Goal: Task Accomplishment & Management: Use online tool/utility

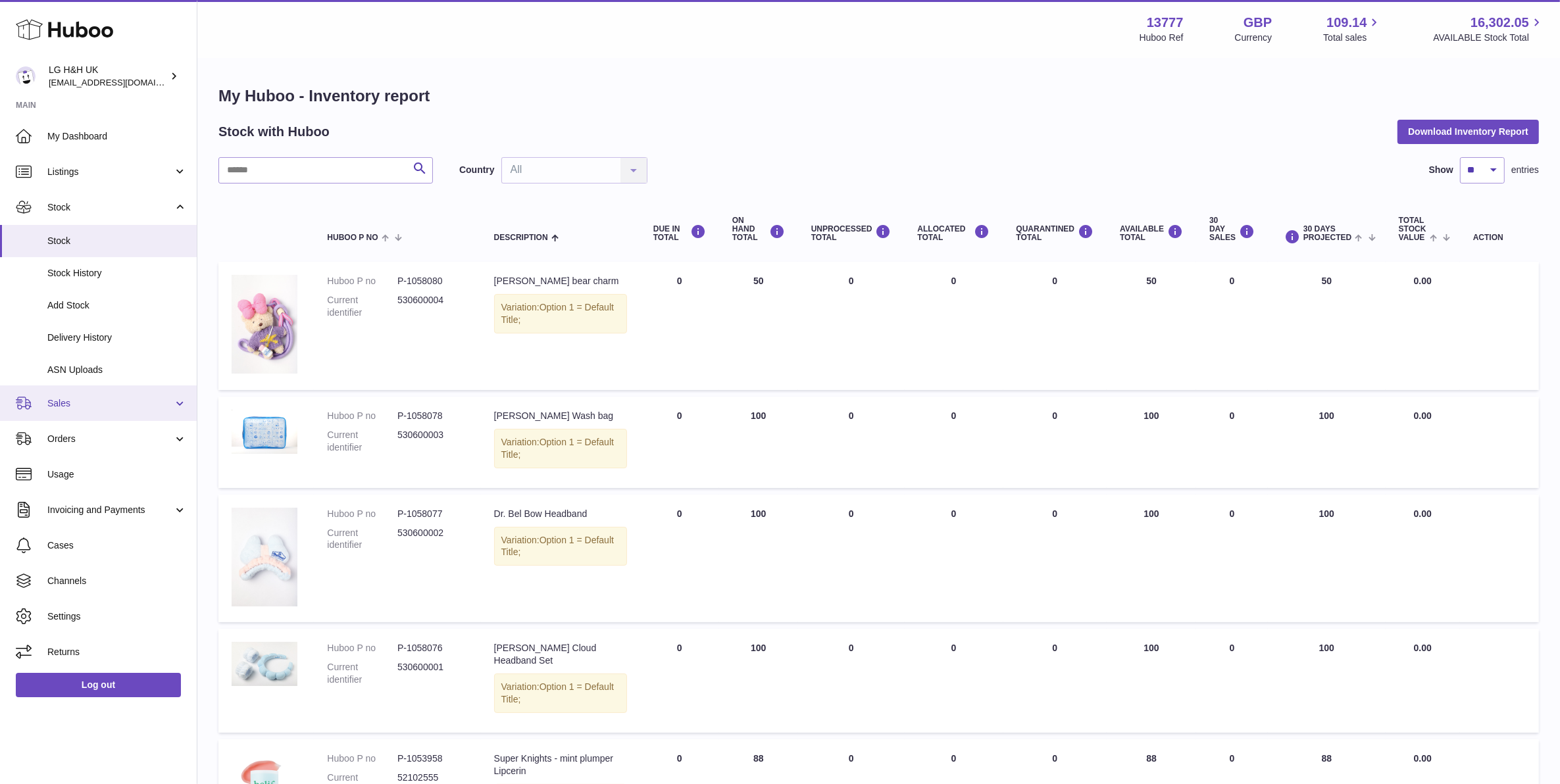
click at [86, 400] on span "Sales" at bounding box center [110, 403] width 126 height 12
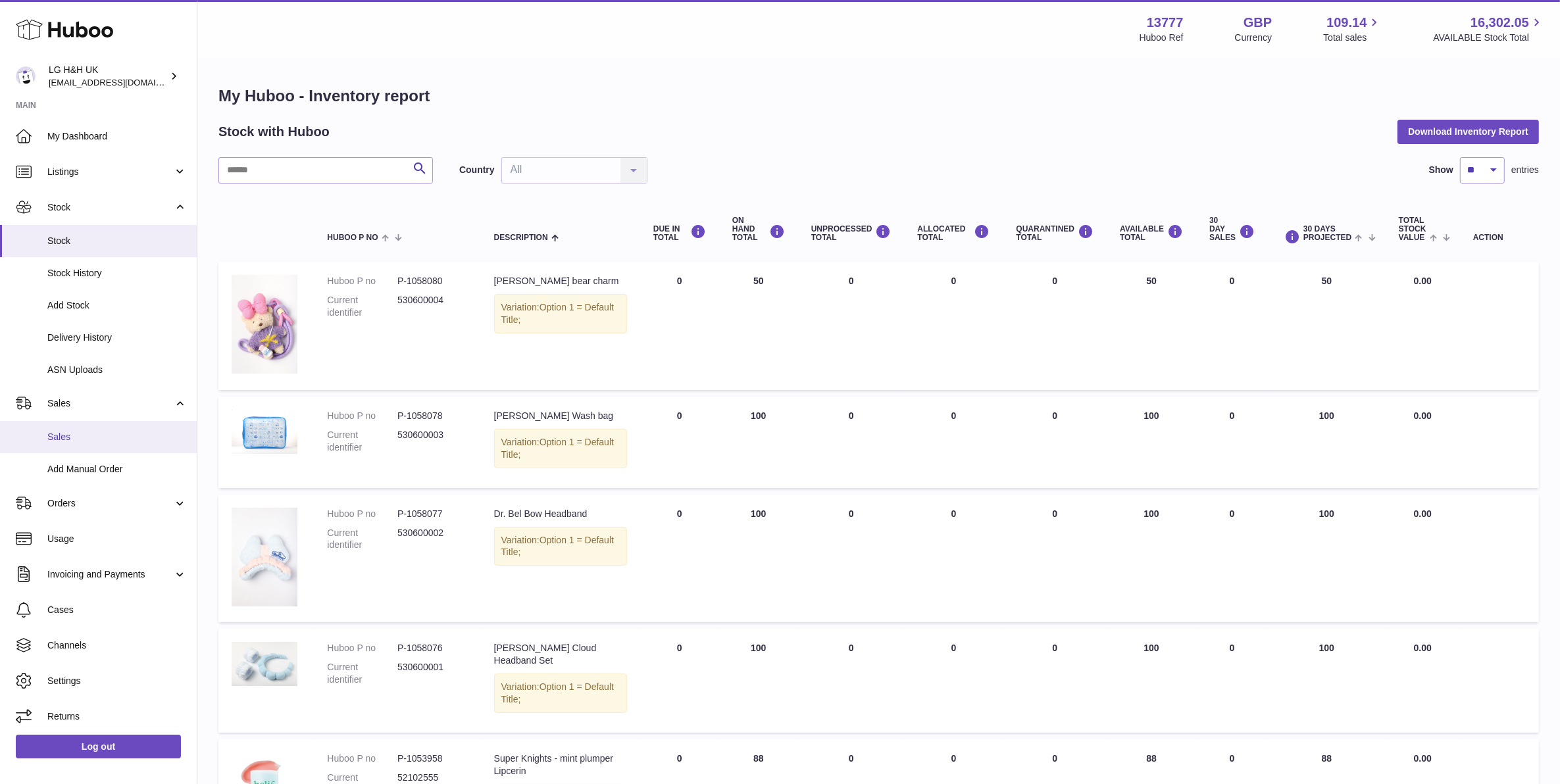
click at [80, 431] on span "Sales" at bounding box center [117, 437] width 140 height 12
click at [72, 442] on span "Sales" at bounding box center [117, 437] width 140 height 12
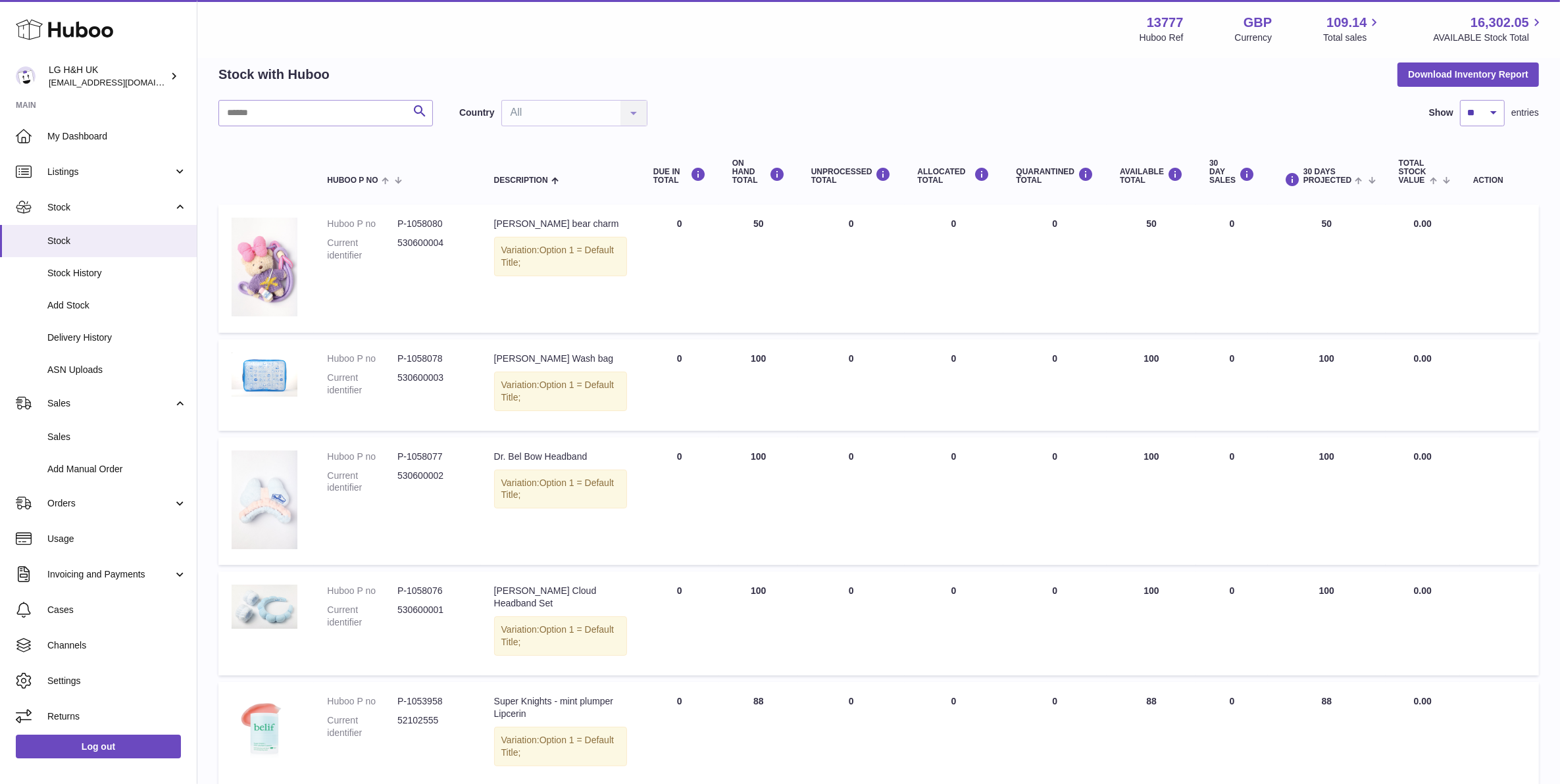
scroll to position [165, 0]
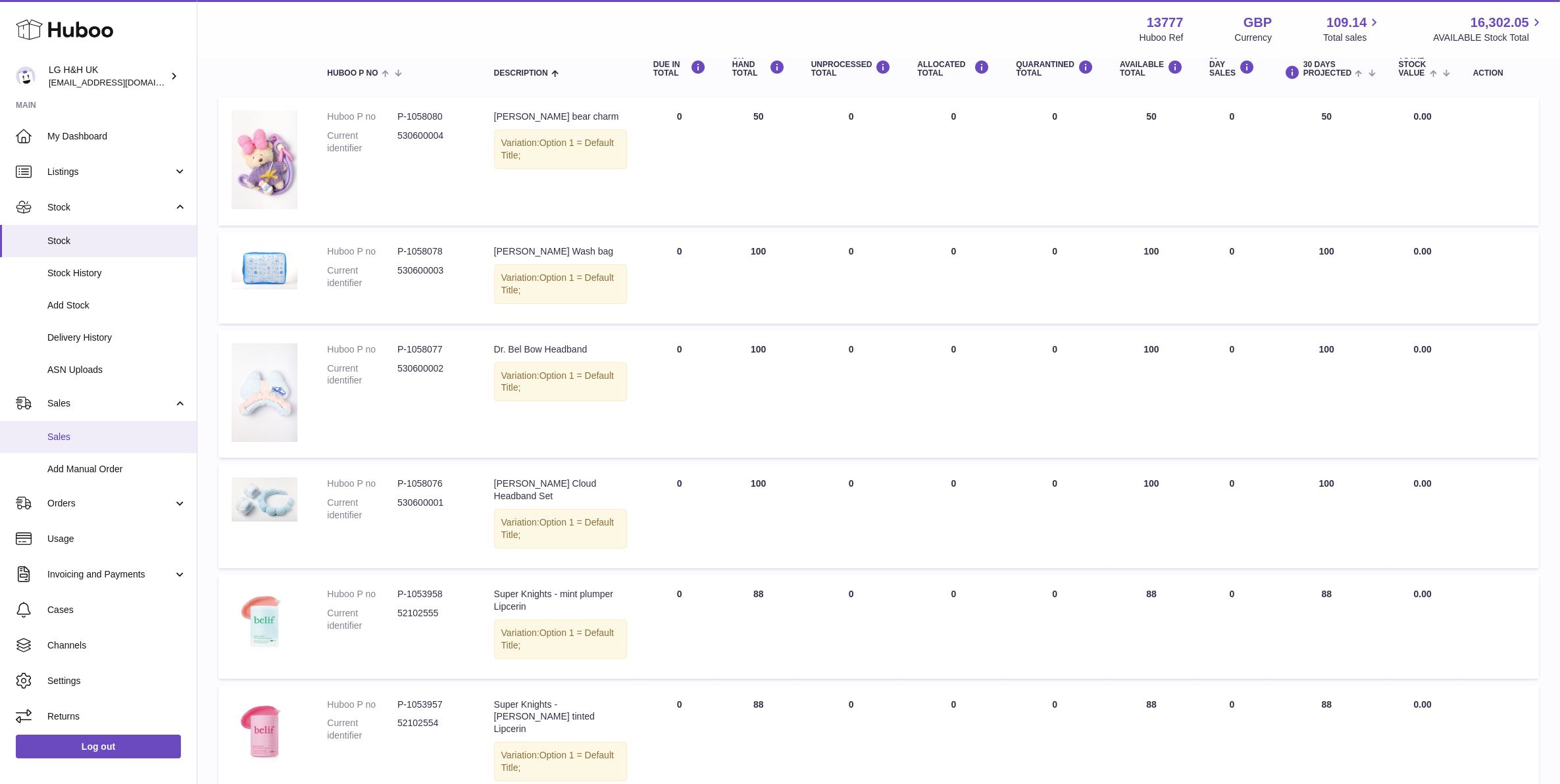
click at [129, 432] on span "Sales" at bounding box center [117, 437] width 140 height 12
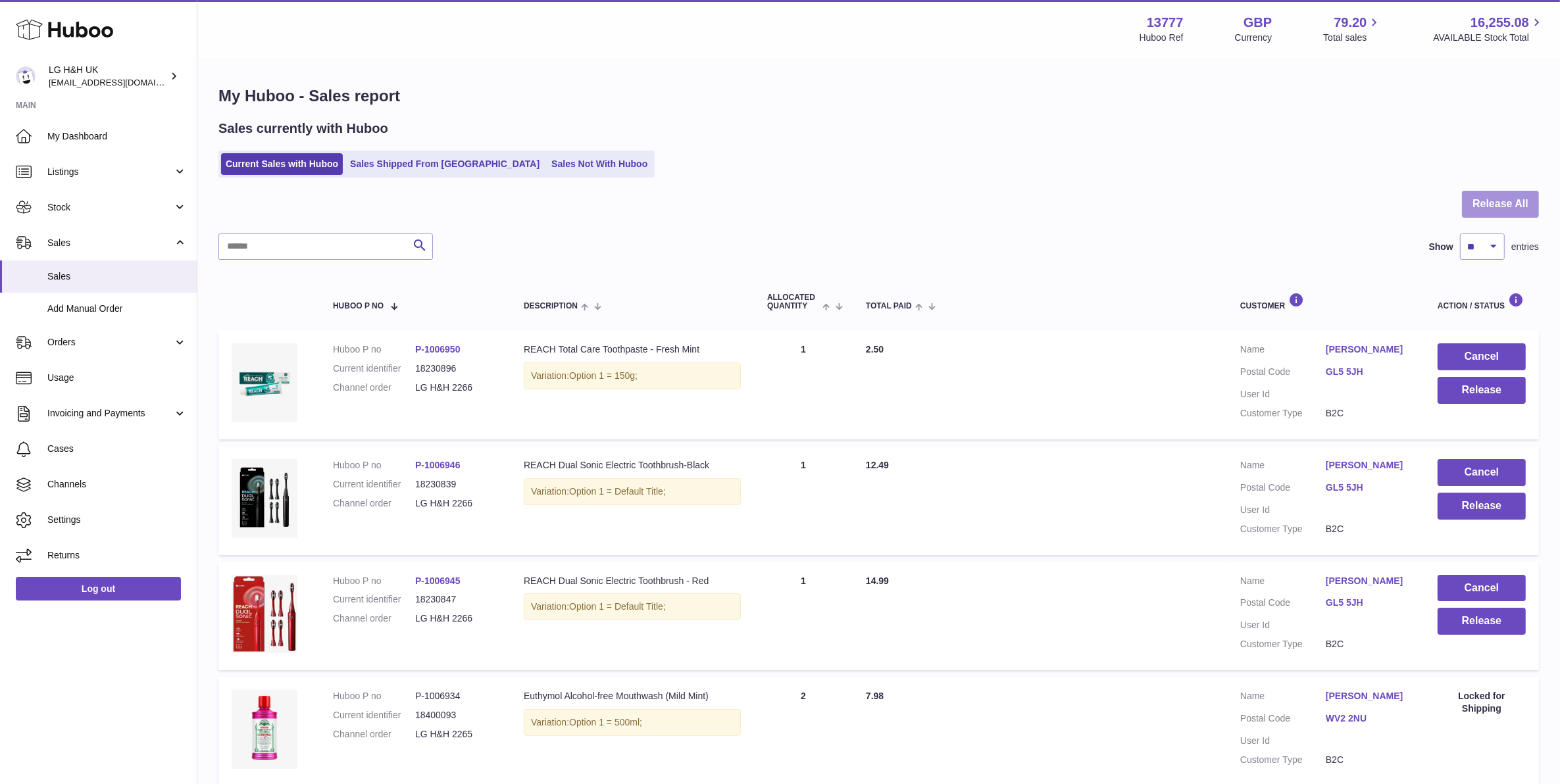
click at [1496, 200] on button "Release All" at bounding box center [1500, 204] width 77 height 27
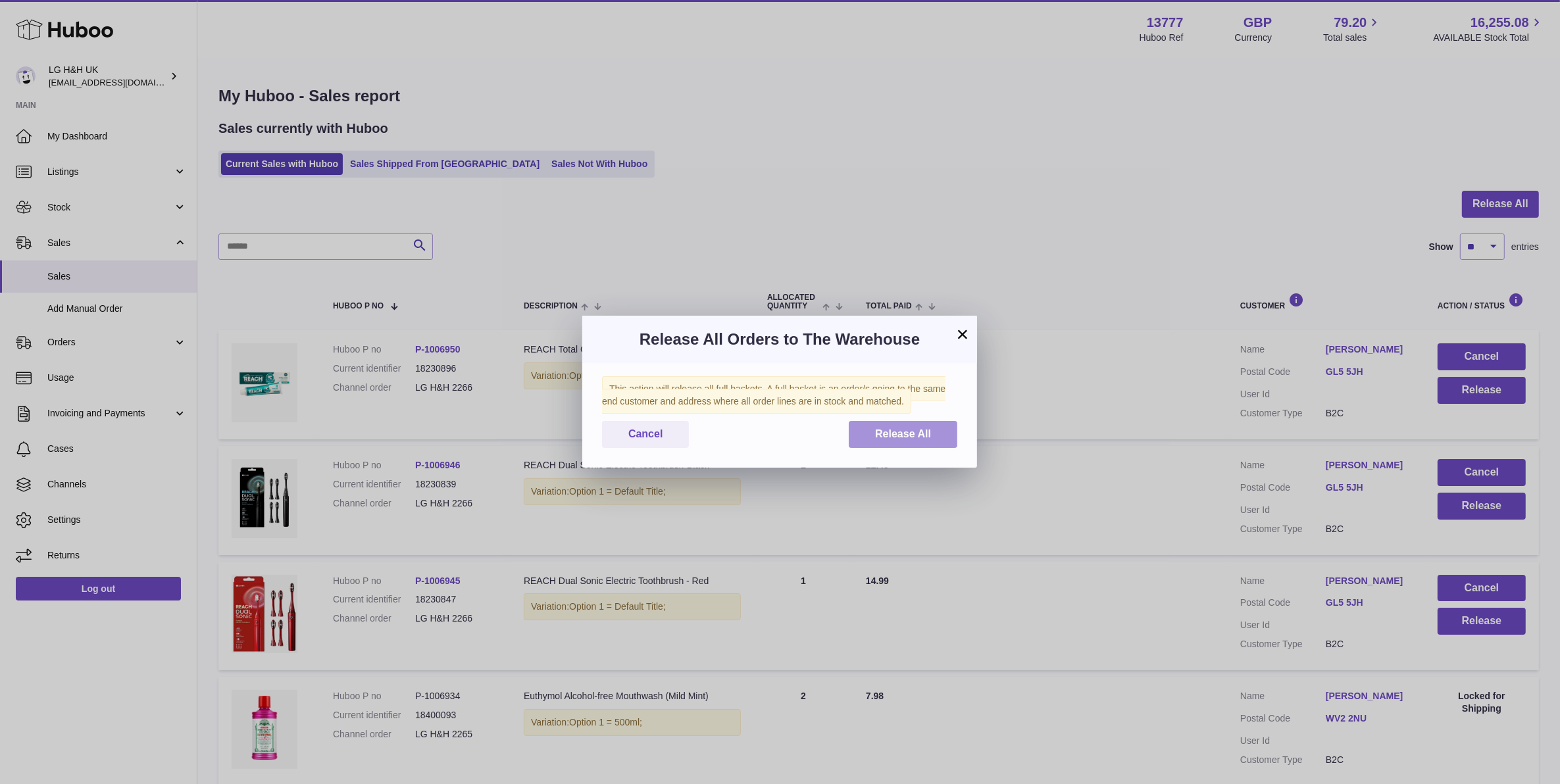
click at [894, 431] on span "Release All" at bounding box center [903, 434] width 56 height 11
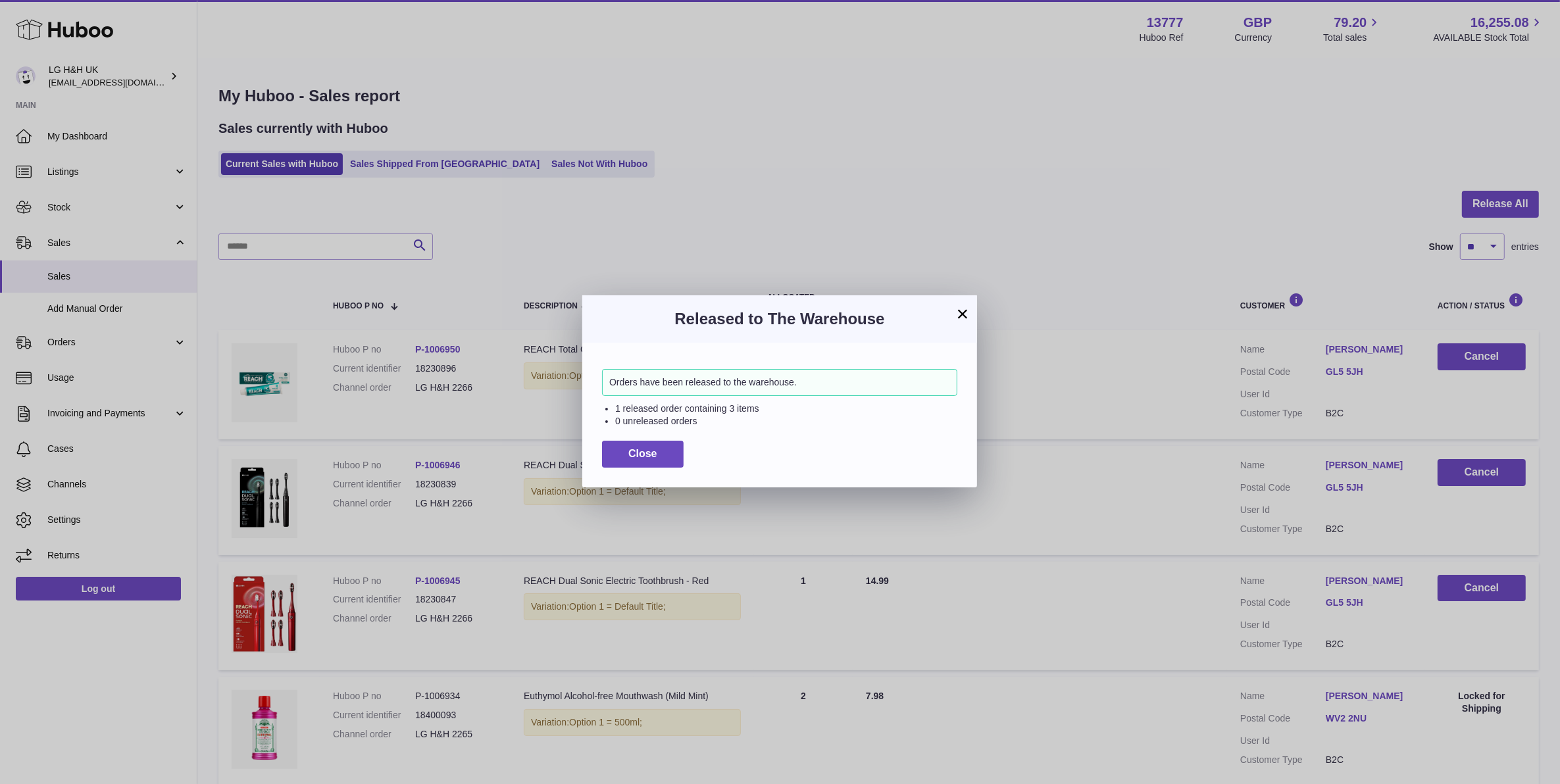
click at [973, 316] on div "Released to The Warehouse" at bounding box center [780, 319] width 395 height 48
click at [972, 306] on div "Released to The Warehouse" at bounding box center [780, 319] width 395 height 48
click at [966, 309] on button "×" at bounding box center [962, 314] width 16 height 16
